Goal: Transaction & Acquisition: Subscribe to service/newsletter

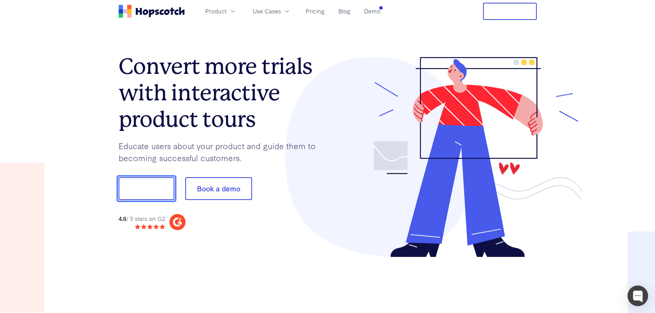
click at [132, 184] on button "Show me!" at bounding box center [147, 188] width 56 height 23
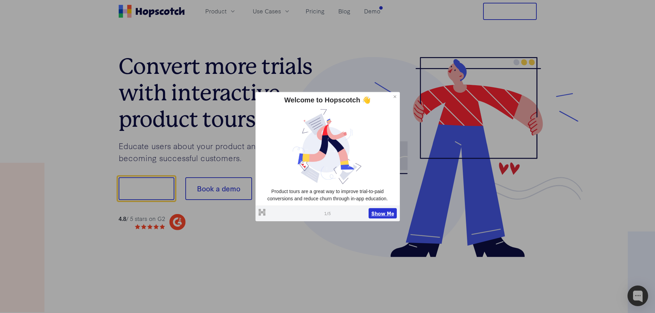
click at [381, 213] on button "Show Me" at bounding box center [382, 213] width 28 height 10
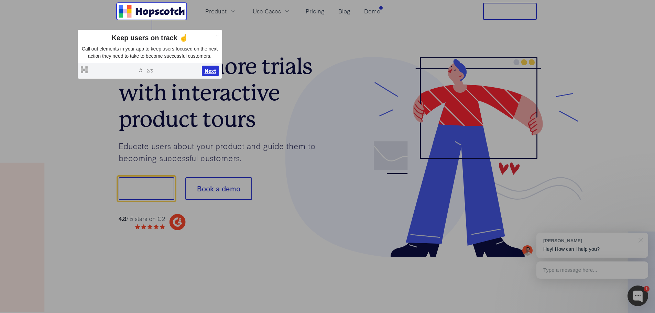
click at [212, 70] on button "Next" at bounding box center [210, 71] width 17 height 10
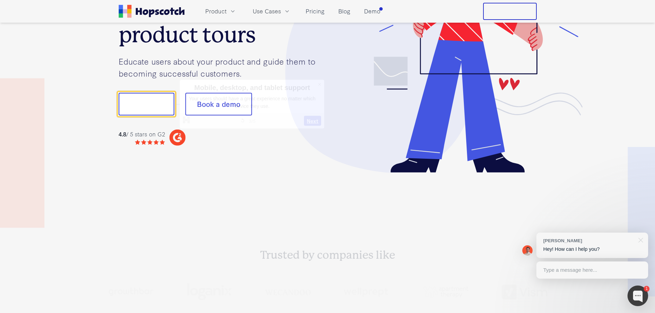
scroll to position [86, 0]
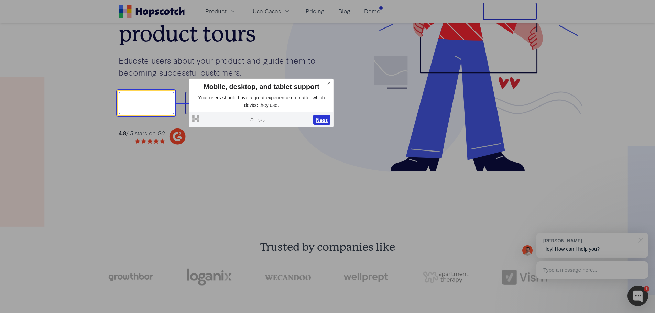
click at [320, 118] on button "Next" at bounding box center [321, 120] width 17 height 10
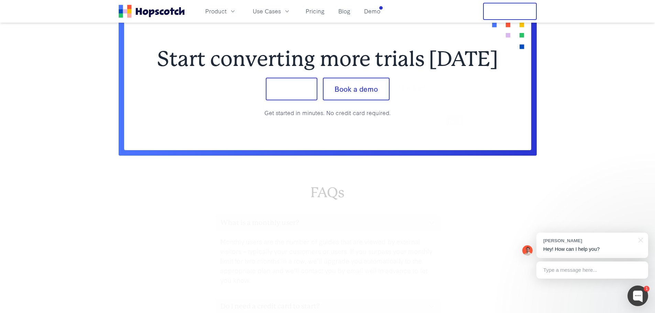
scroll to position [2864, 0]
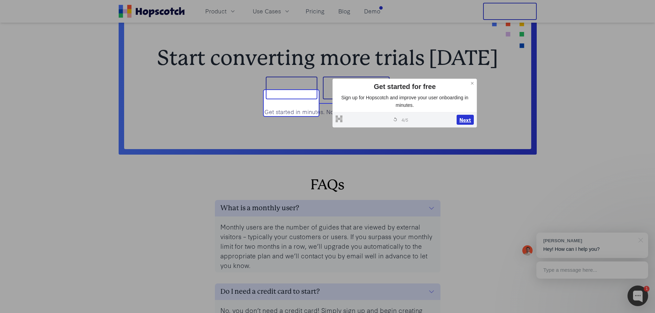
click at [466, 120] on button "Next" at bounding box center [464, 120] width 17 height 10
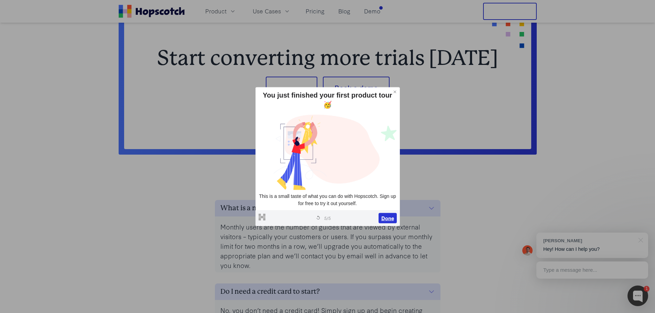
click at [387, 219] on button "Done" at bounding box center [387, 218] width 18 height 10
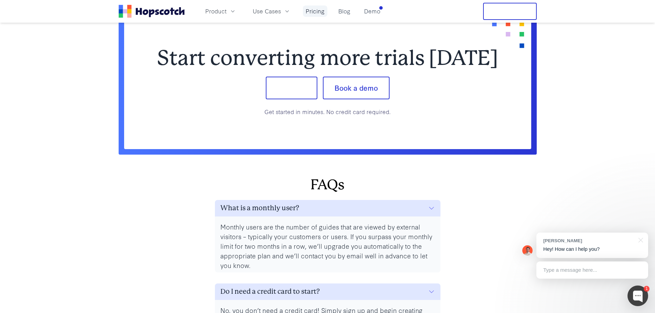
click at [312, 5] on div "Product Use Cases Pricing Blog Demo" at bounding box center [251, 11] width 264 height 17
click at [307, 14] on link "Pricing" at bounding box center [315, 10] width 24 height 11
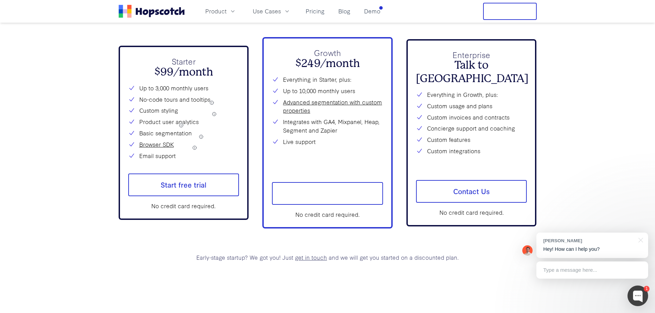
scroll to position [2544, 0]
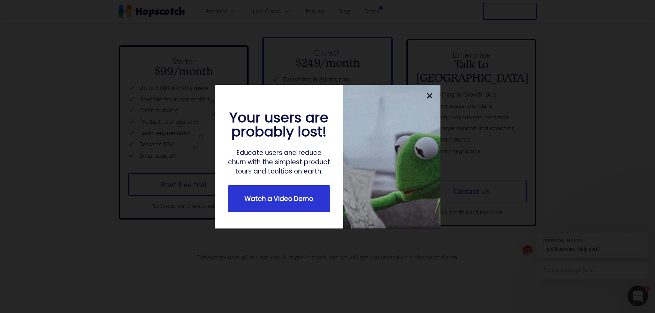
click at [348, 129] on div at bounding box center [391, 157] width 97 height 144
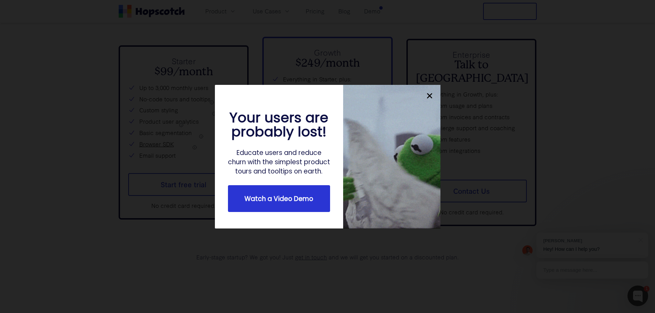
click at [429, 94] on icon "close" at bounding box center [429, 95] width 9 height 9
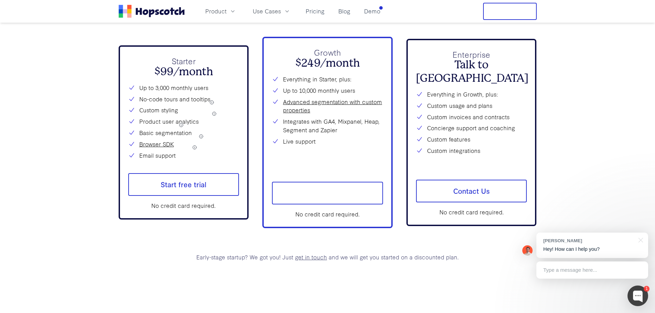
click at [511, 15] on button "Free Trial" at bounding box center [510, 11] width 54 height 17
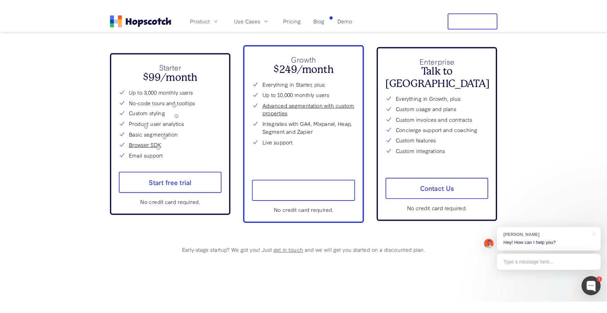
scroll to position [2543, 0]
